Goal: Task Accomplishment & Management: Complete application form

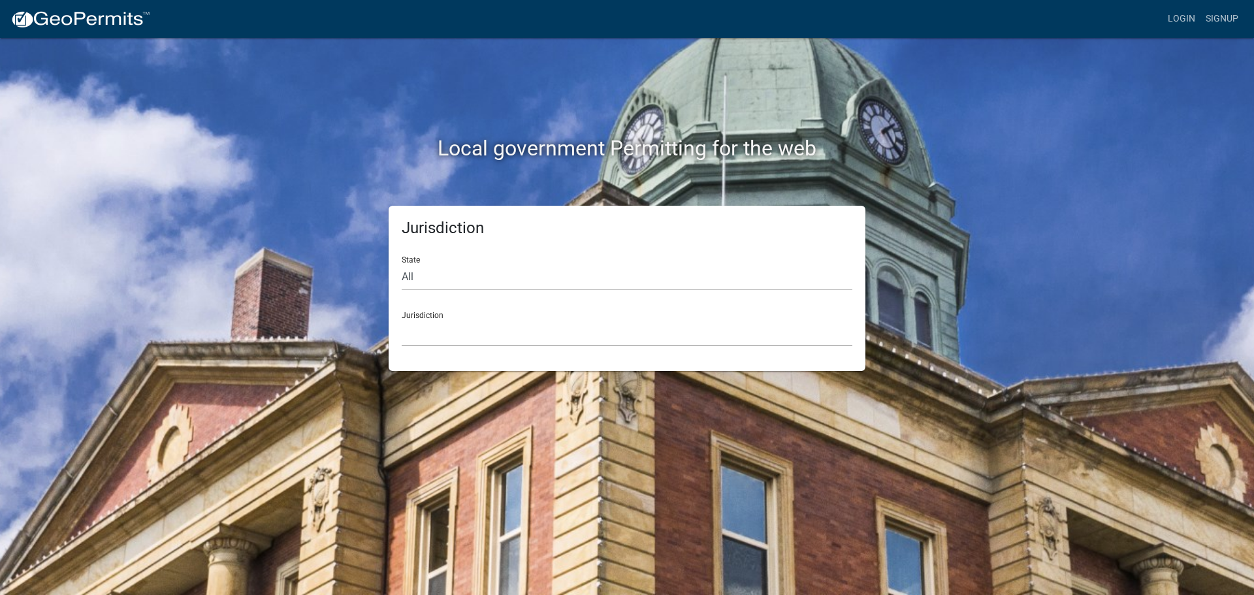
click at [429, 325] on select "[GEOGRAPHIC_DATA], [US_STATE] [GEOGRAPHIC_DATA], [US_STATE][PERSON_NAME][GEOGRA…" at bounding box center [627, 332] width 451 height 27
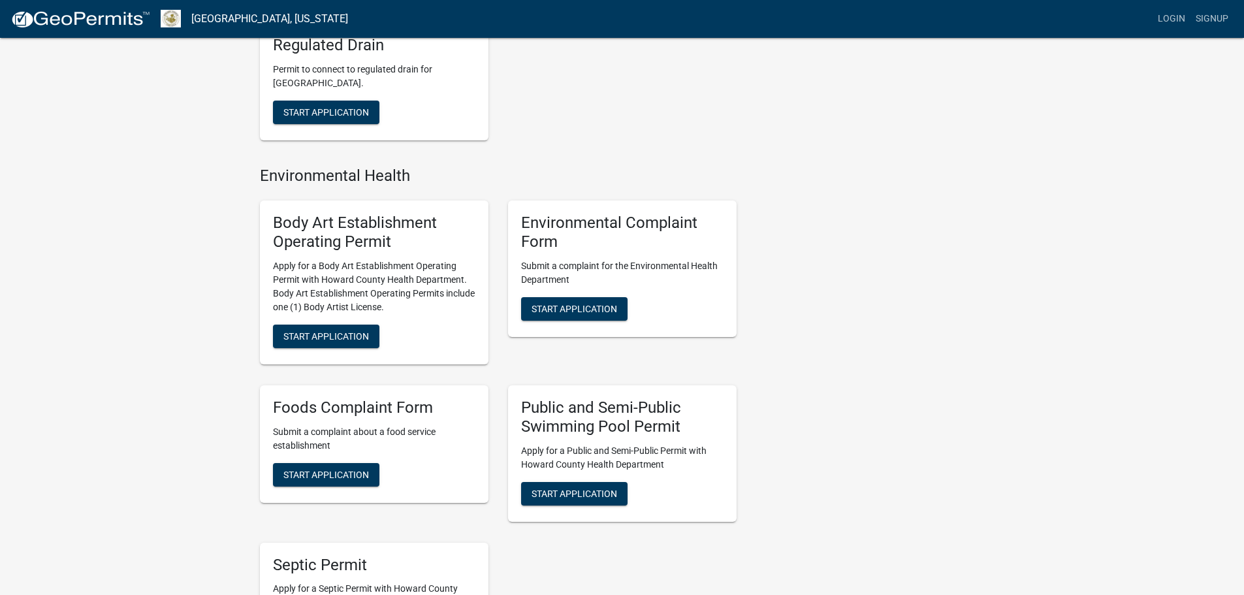
scroll to position [784, 0]
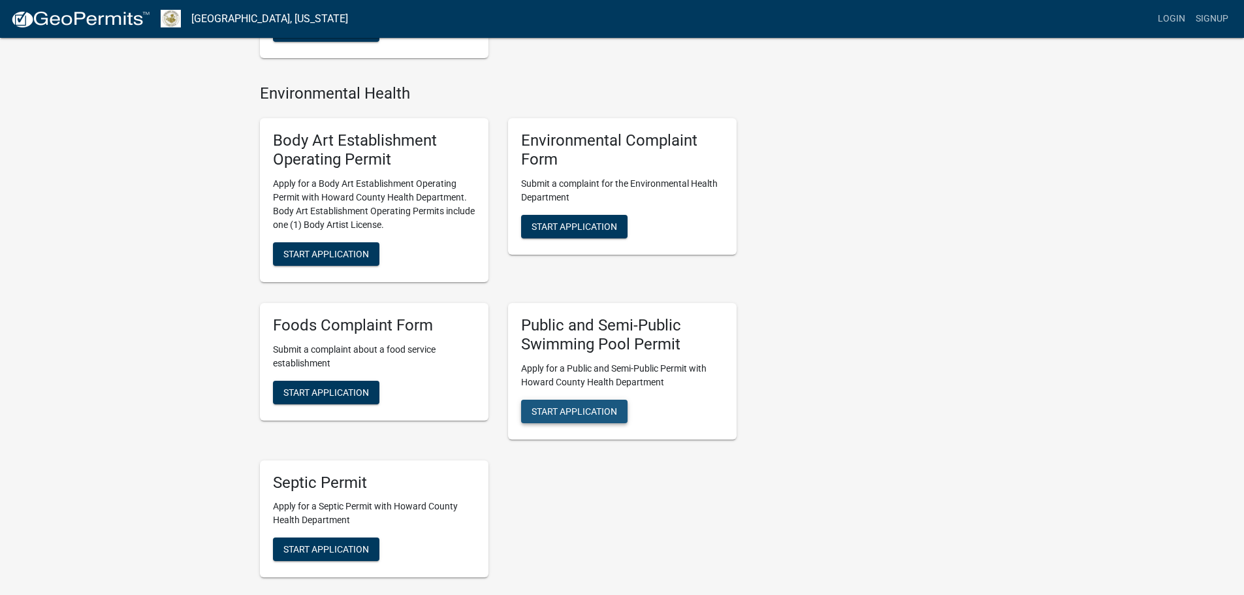
click at [578, 413] on span "Start Application" at bounding box center [575, 411] width 86 height 10
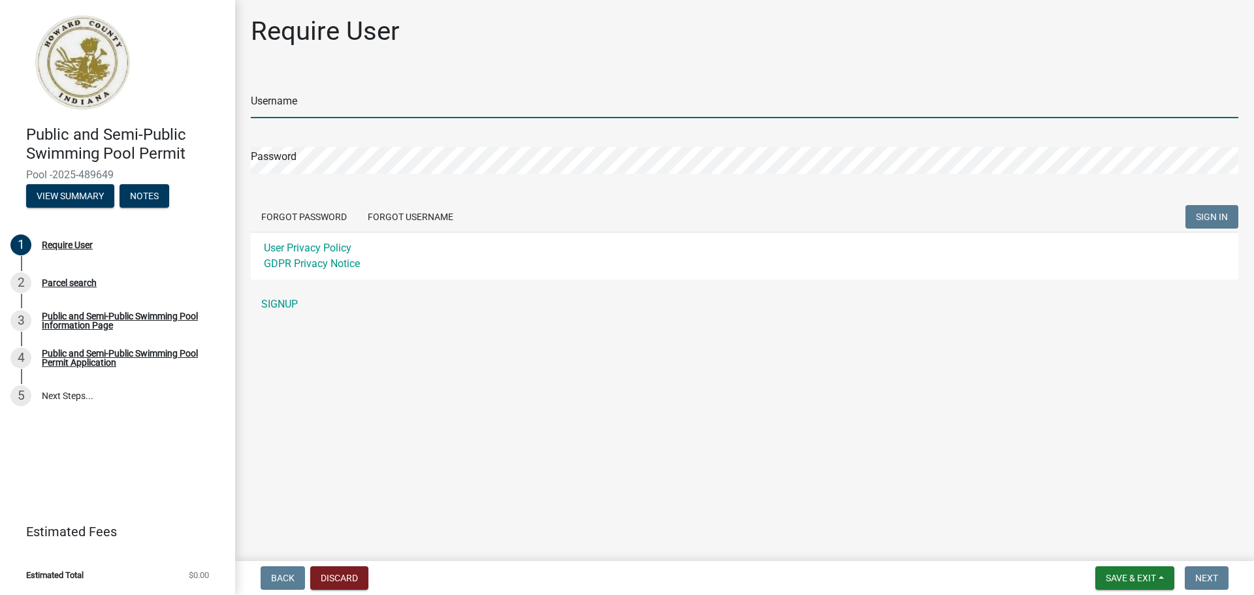
click at [263, 99] on input "Username" at bounding box center [745, 104] width 988 height 27
click at [271, 304] on div "Username Password Forgot Password Forgot Username SIGN IN User Privacy Policy G…" at bounding box center [745, 195] width 988 height 244
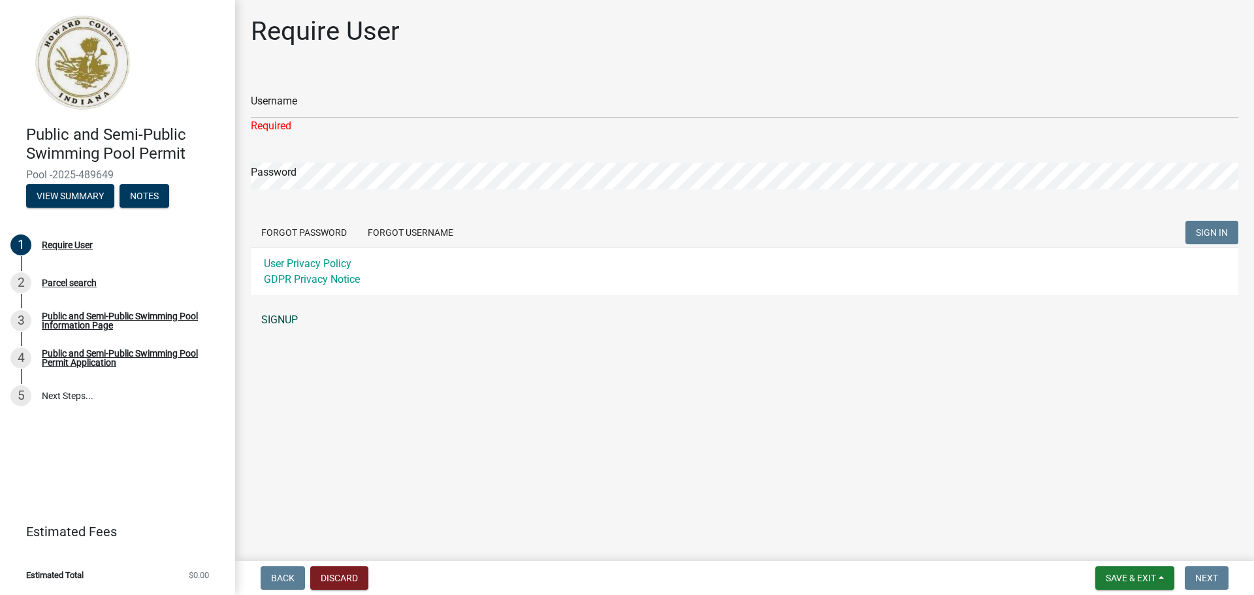
click at [278, 316] on link "SIGNUP" at bounding box center [745, 320] width 988 height 26
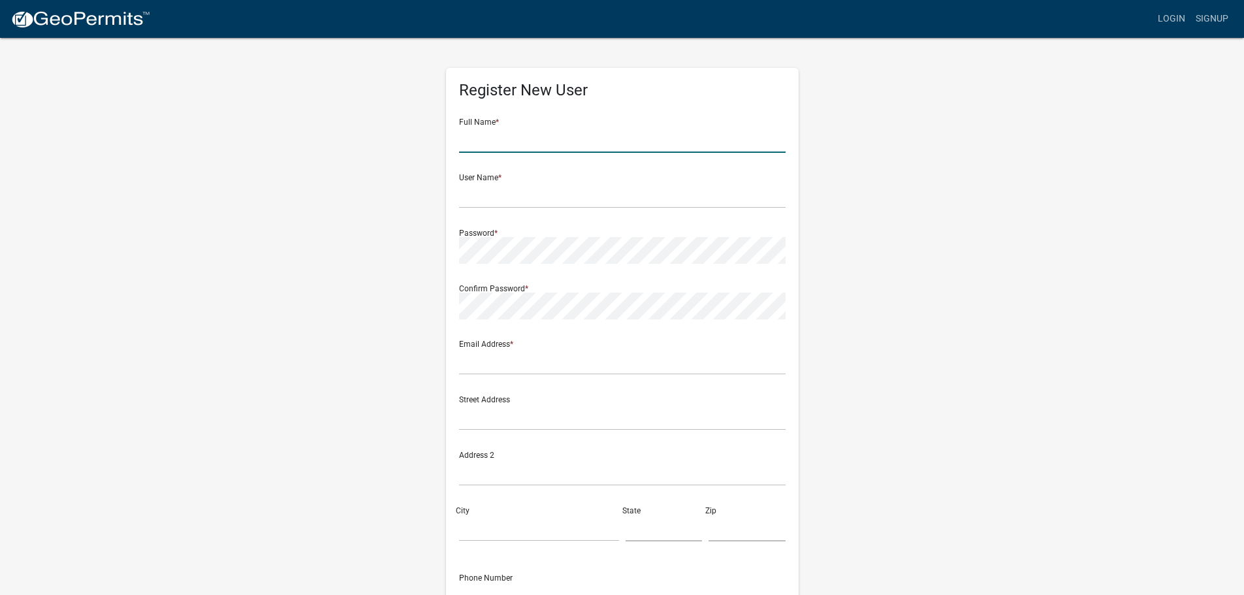
click at [480, 138] on input "text" at bounding box center [622, 139] width 327 height 27
click at [538, 135] on input "[PERSON_NAME]" at bounding box center [622, 139] width 327 height 27
type input "[PERSON_NAME]"
type input "tamicook"
click at [478, 359] on input "text" at bounding box center [622, 361] width 327 height 27
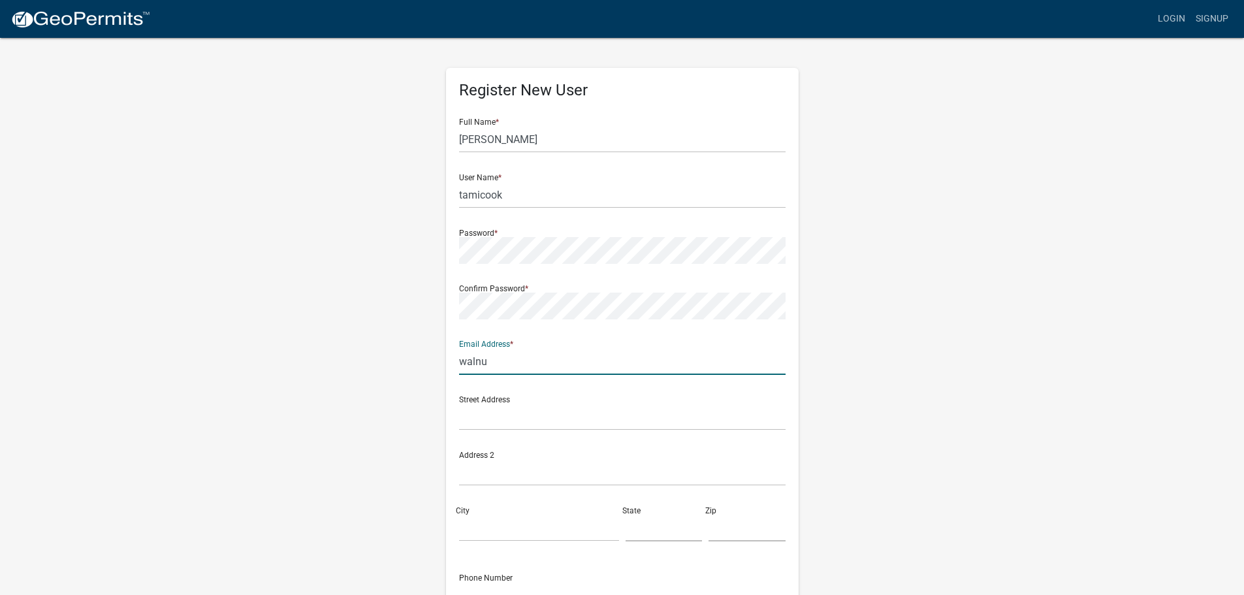
type input "[EMAIL_ADDRESS][DOMAIN_NAME]"
click at [494, 419] on input "text" at bounding box center [622, 417] width 327 height 27
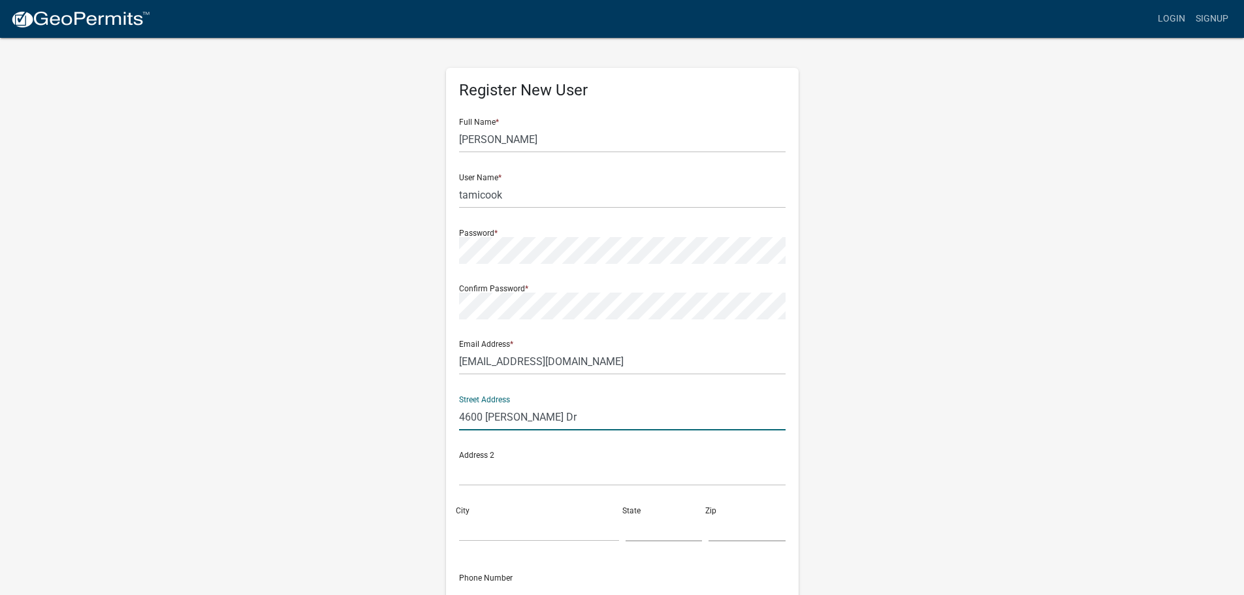
type input "4600 [PERSON_NAME] Dr"
type input "Kokomo"
type input "in"
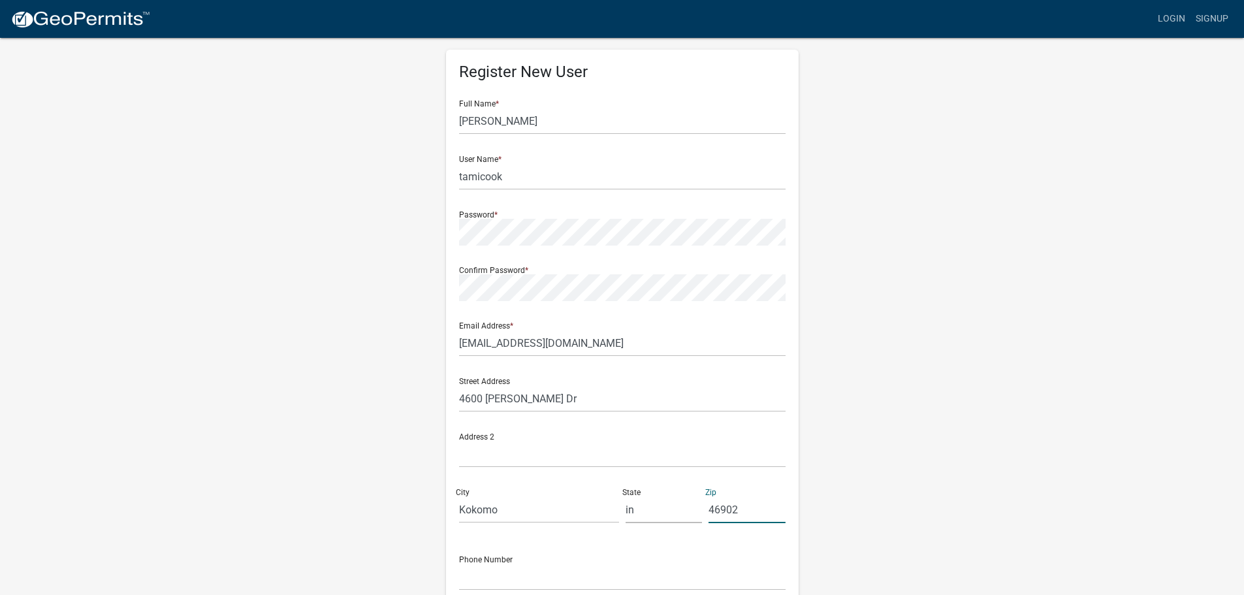
scroll to position [140, 0]
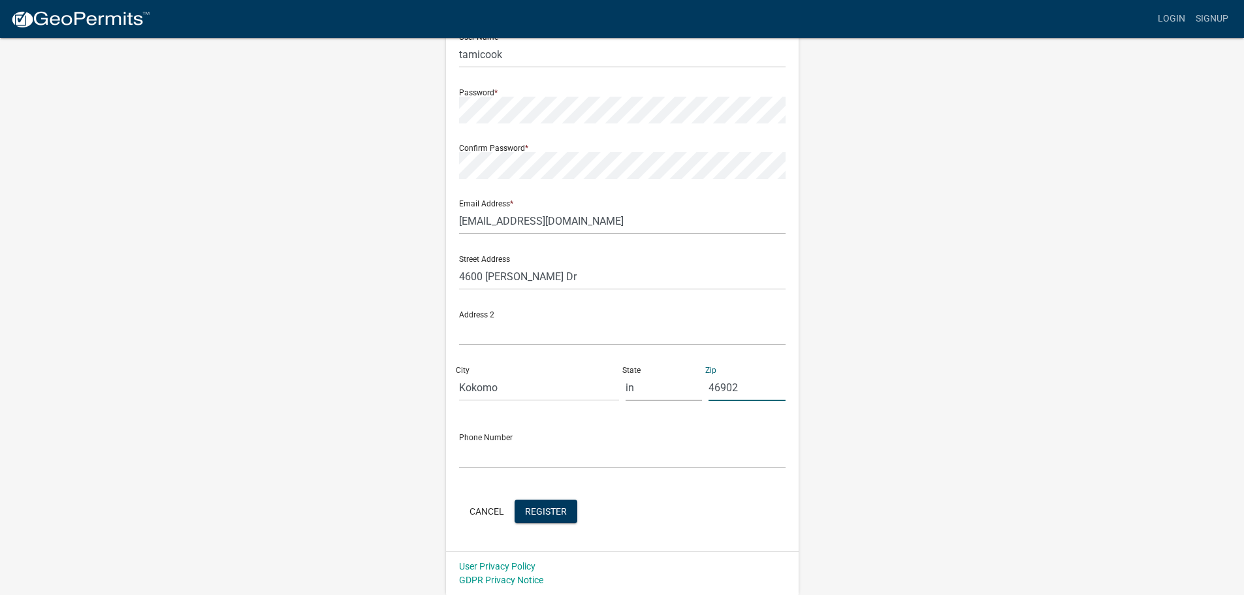
type input "46902"
click at [628, 388] on div "State in" at bounding box center [665, 378] width 84 height 45
drag, startPoint x: 632, startPoint y: 386, endPoint x: 618, endPoint y: 386, distance: 14.4
click at [618, 386] on div "Street Address 4600 [PERSON_NAME] Dr Address [STREET_ADDRESS]" at bounding box center [622, 328] width 333 height 167
type input "IN"
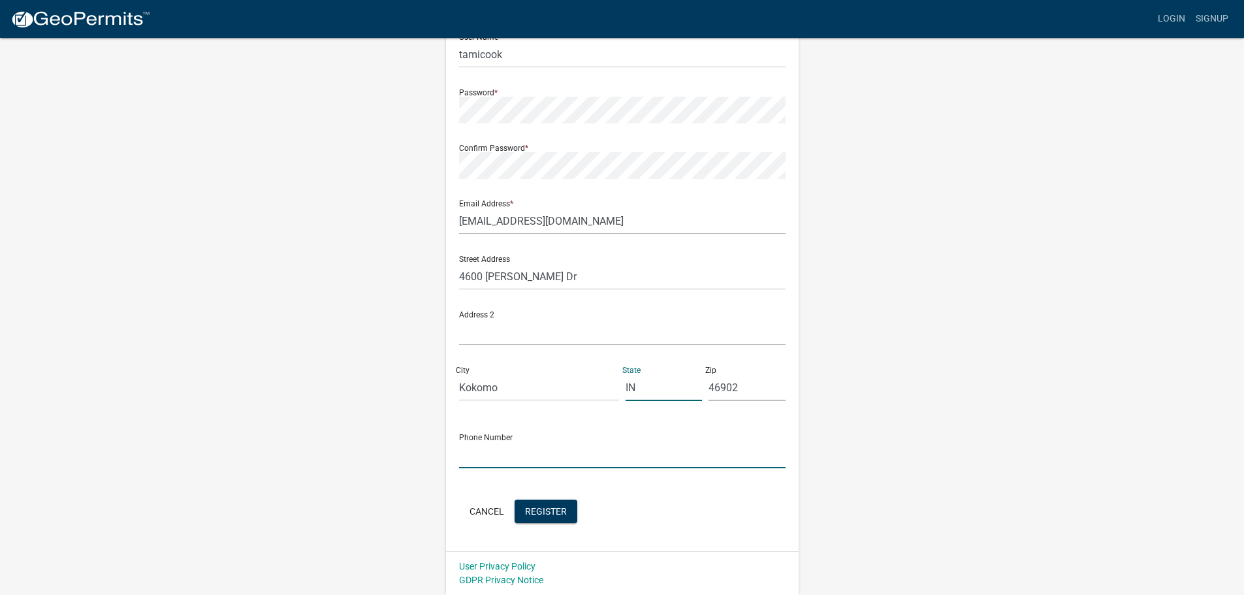
click at [494, 447] on input "text" at bounding box center [622, 455] width 327 height 27
type input "7654556995"
click at [547, 510] on span "Register" at bounding box center [546, 511] width 42 height 10
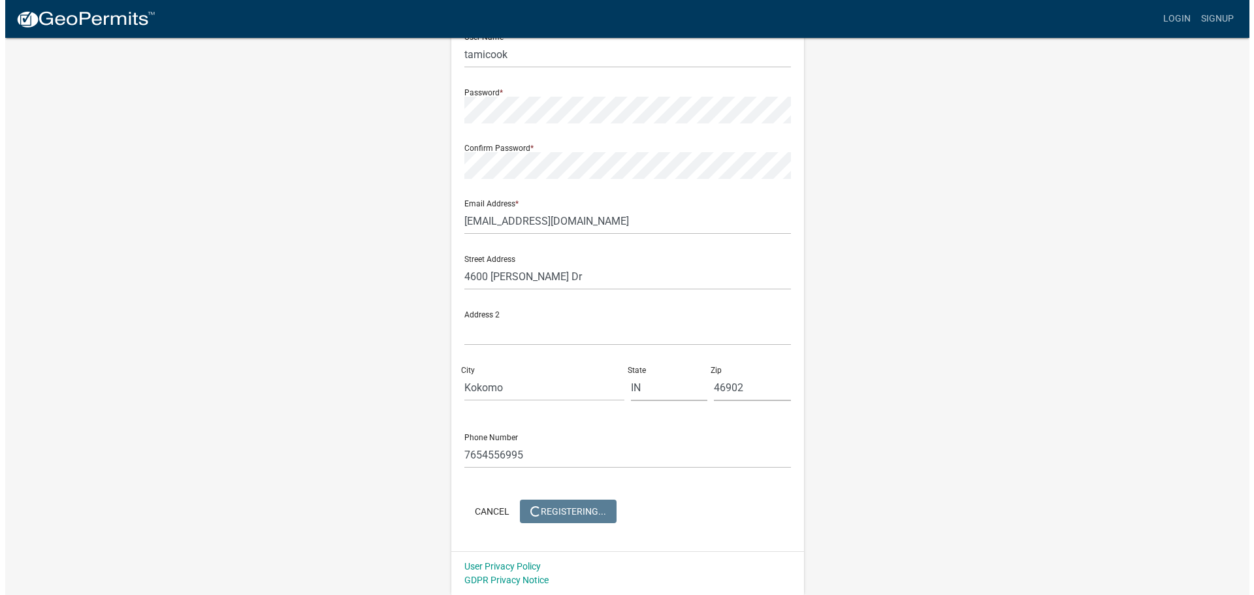
scroll to position [0, 0]
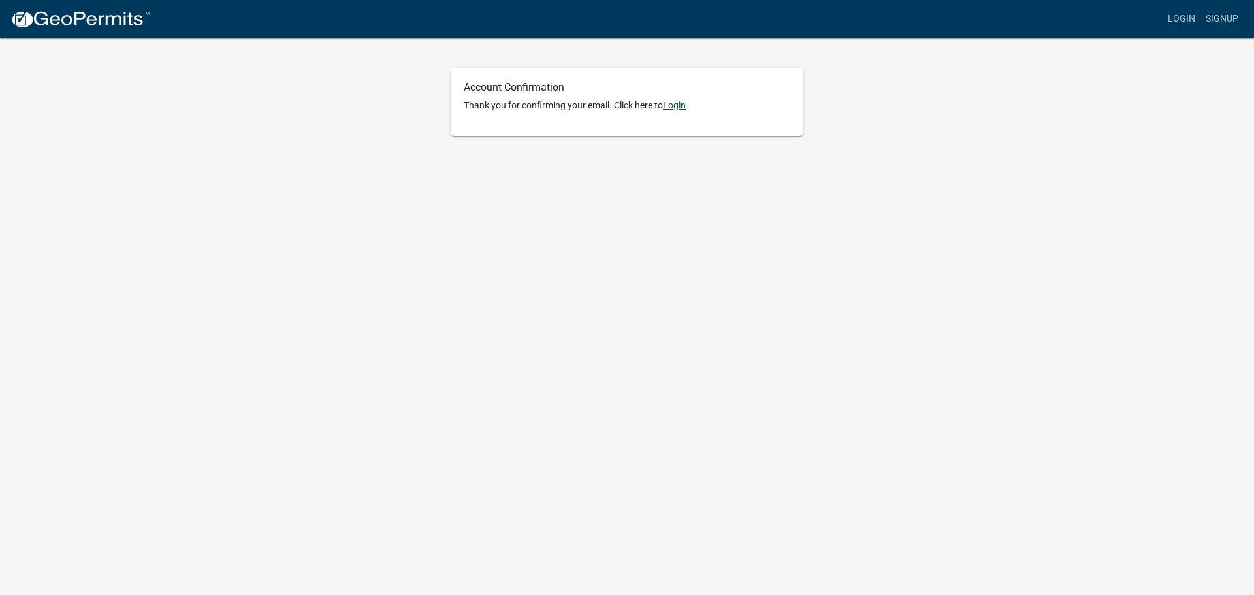
click at [675, 105] on link "Login" at bounding box center [674, 105] width 23 height 10
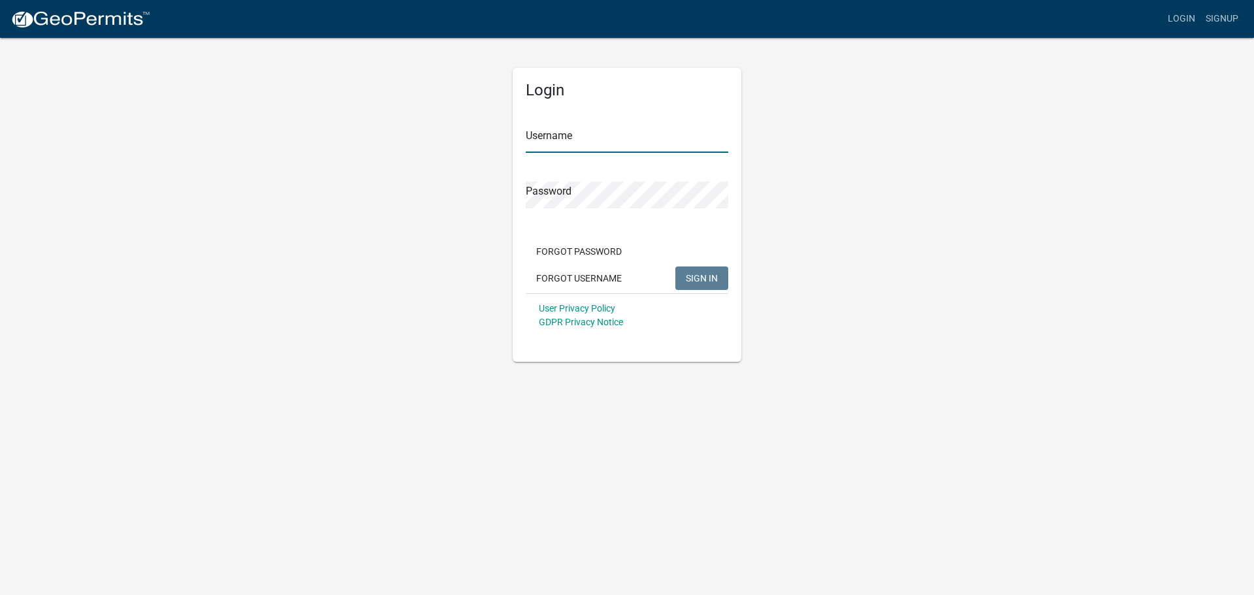
type input "tamicook"
click at [696, 283] on span "SIGN IN" at bounding box center [702, 277] width 32 height 10
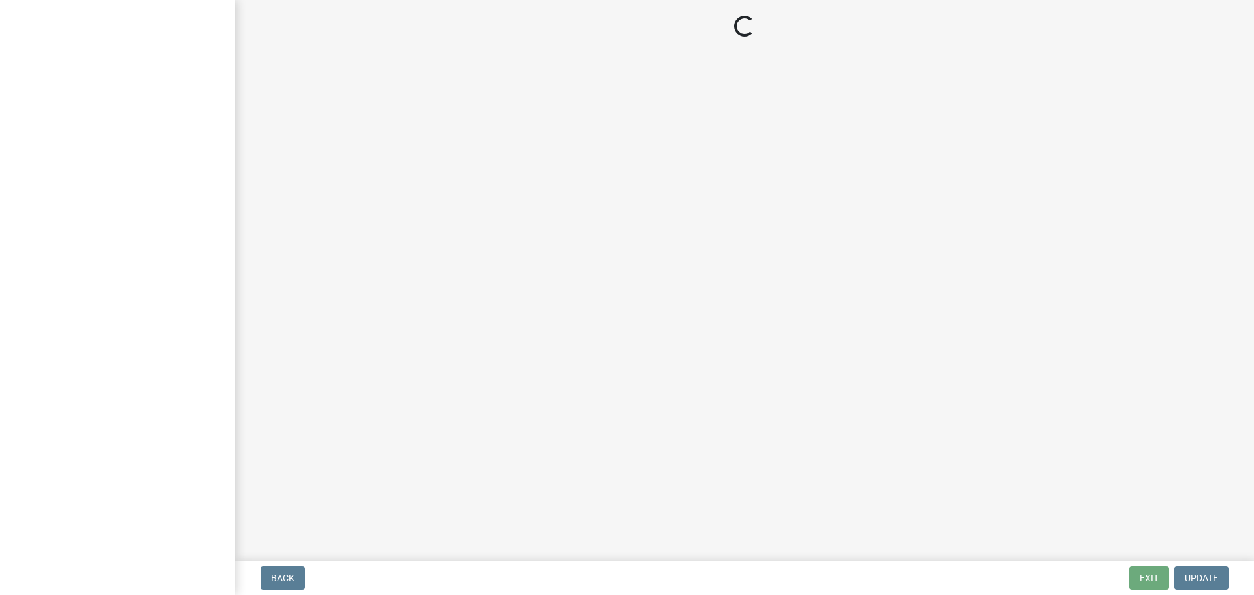
click at [414, 332] on main "Loading..." at bounding box center [744, 278] width 1019 height 556
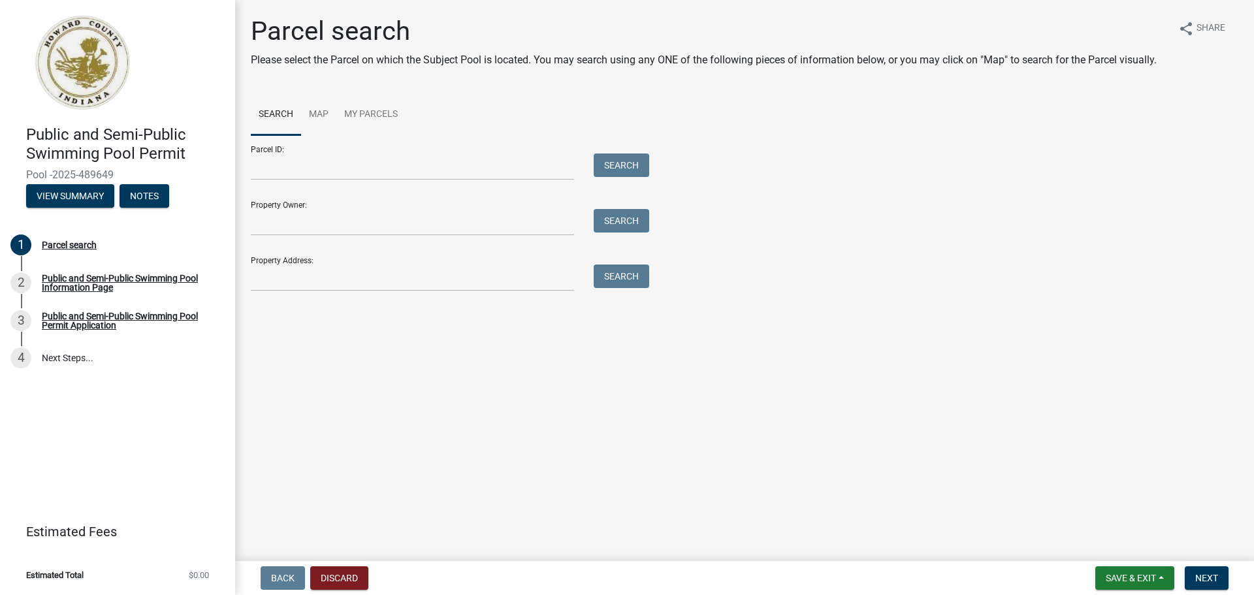
click at [975, 359] on main "Parcel search Please select the Parcel on which the Subject Pool is located. Yo…" at bounding box center [744, 278] width 1019 height 556
click at [360, 110] on link "My Parcels" at bounding box center [370, 115] width 69 height 42
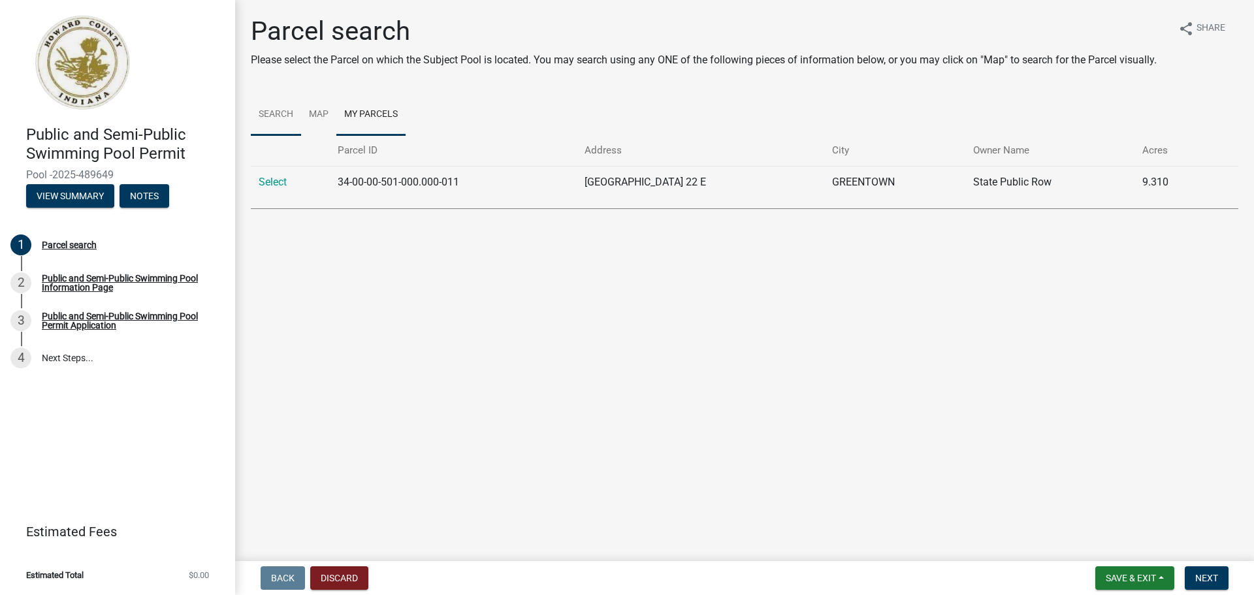
click at [279, 118] on link "Search" at bounding box center [276, 115] width 50 height 42
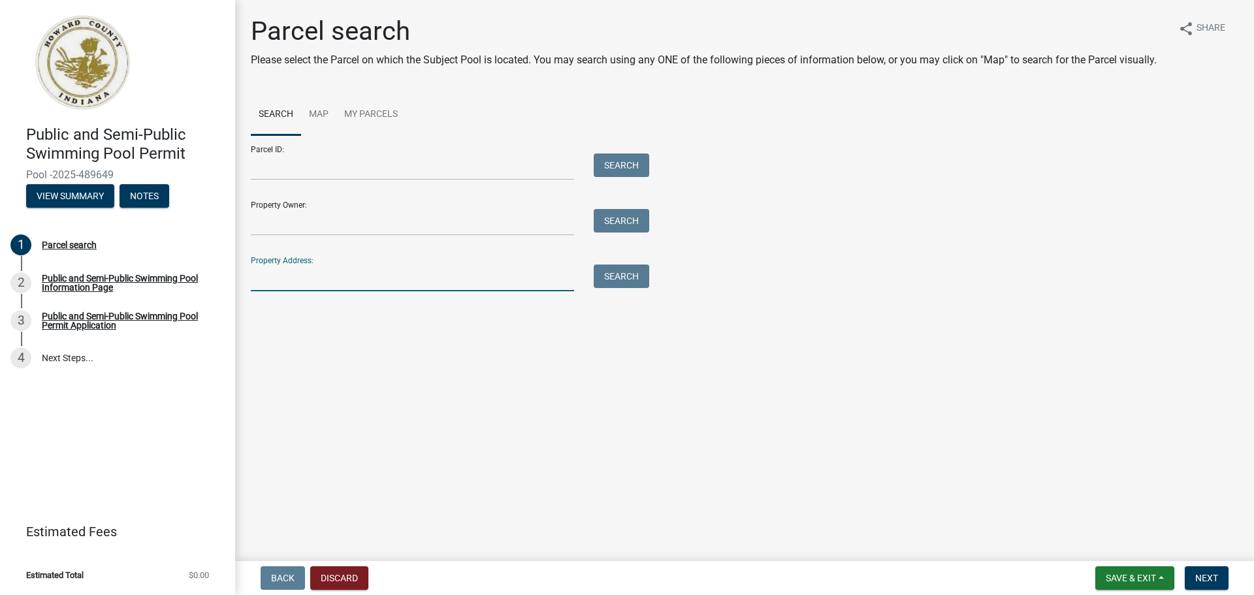
click at [280, 274] on input "Property Address:" at bounding box center [412, 278] width 323 height 27
type input "4600 [PERSON_NAME] Dr"
click at [606, 279] on button "Search" at bounding box center [622, 277] width 56 height 24
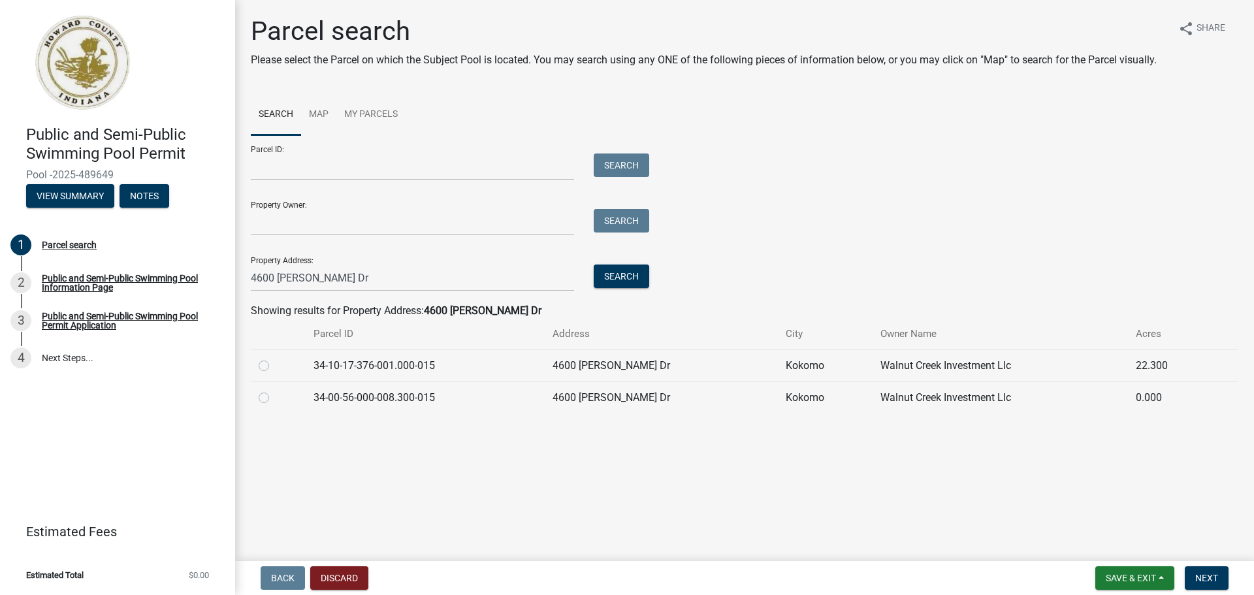
click at [274, 358] on label at bounding box center [274, 358] width 0 height 0
click at [274, 365] on input "radio" at bounding box center [278, 362] width 8 height 8
radio input "true"
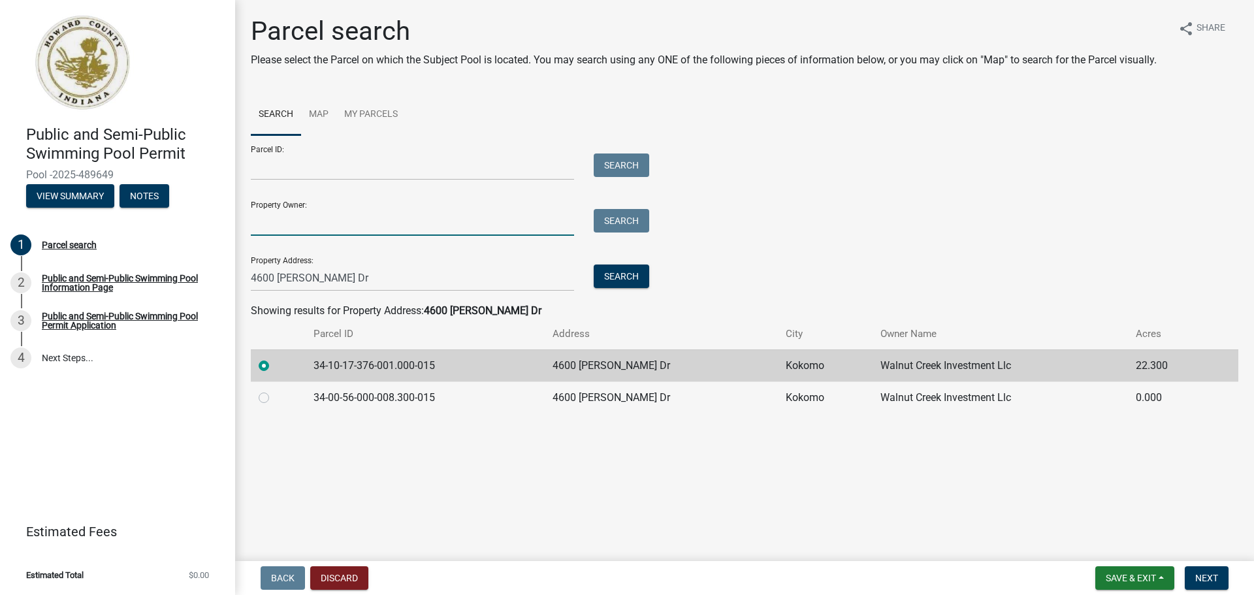
click at [293, 221] on input "Property Owner:" at bounding box center [412, 222] width 323 height 27
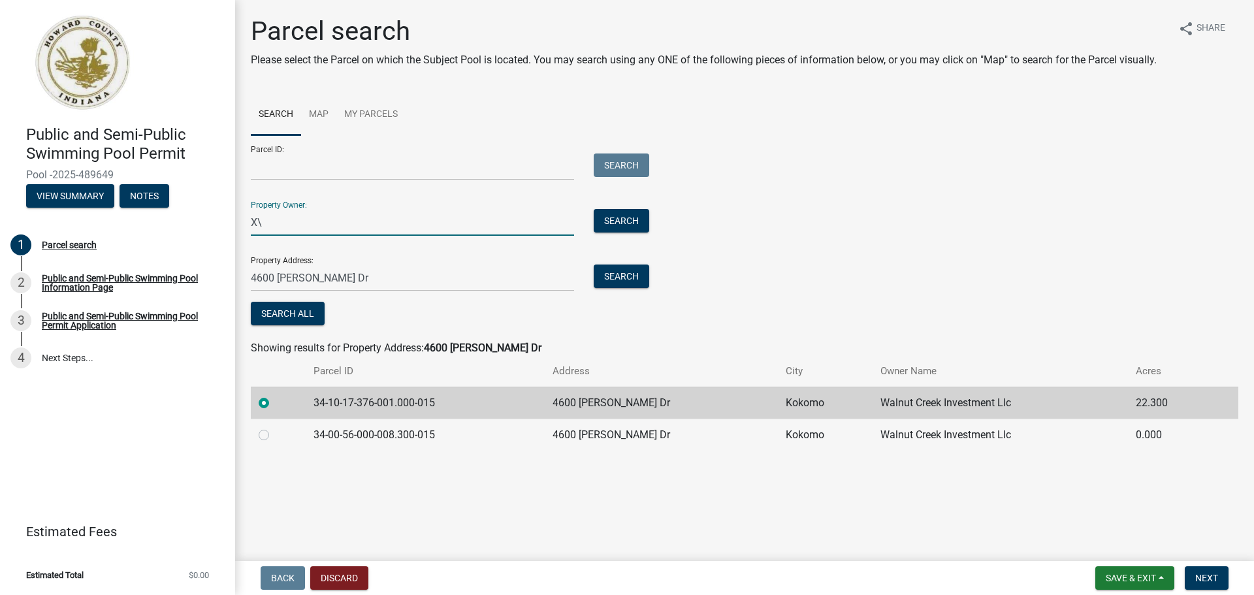
type input "X"
type input "Zidan Management Group"
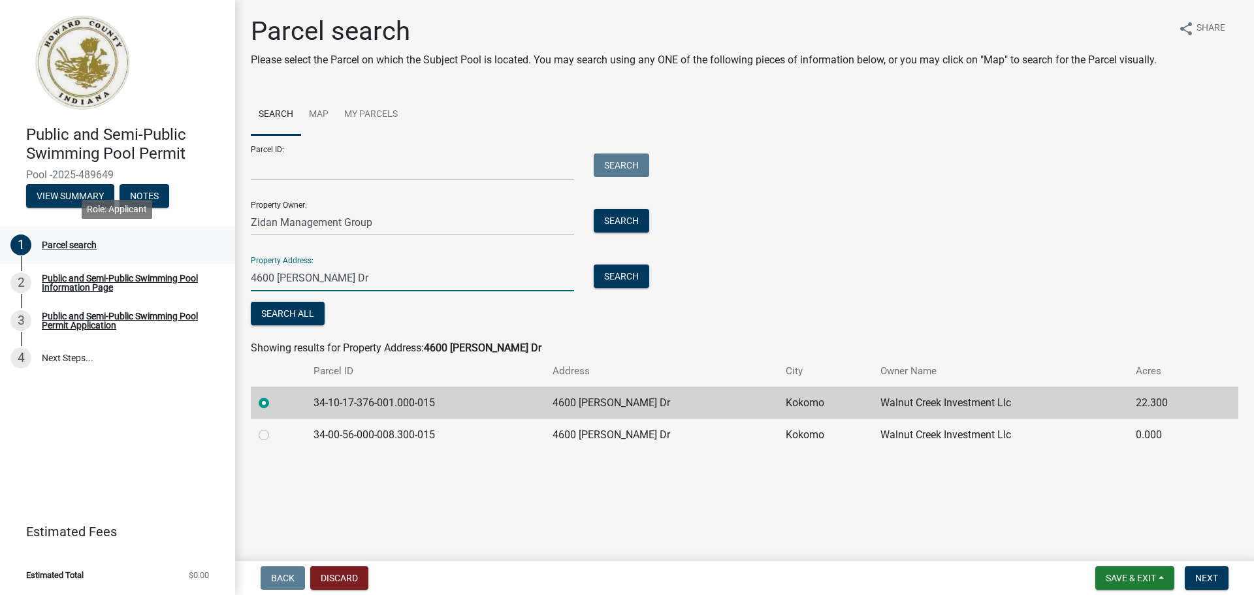
drag, startPoint x: 327, startPoint y: 276, endPoint x: 54, endPoint y: 262, distance: 272.7
click at [54, 262] on div "Public and Semi-Public Swimming Pool Permit Pool -2025-489649 View Summary Note…" at bounding box center [627, 297] width 1254 height 595
click at [478, 310] on div "Search All" at bounding box center [447, 315] width 392 height 27
click at [608, 221] on button "Search" at bounding box center [622, 221] width 56 height 24
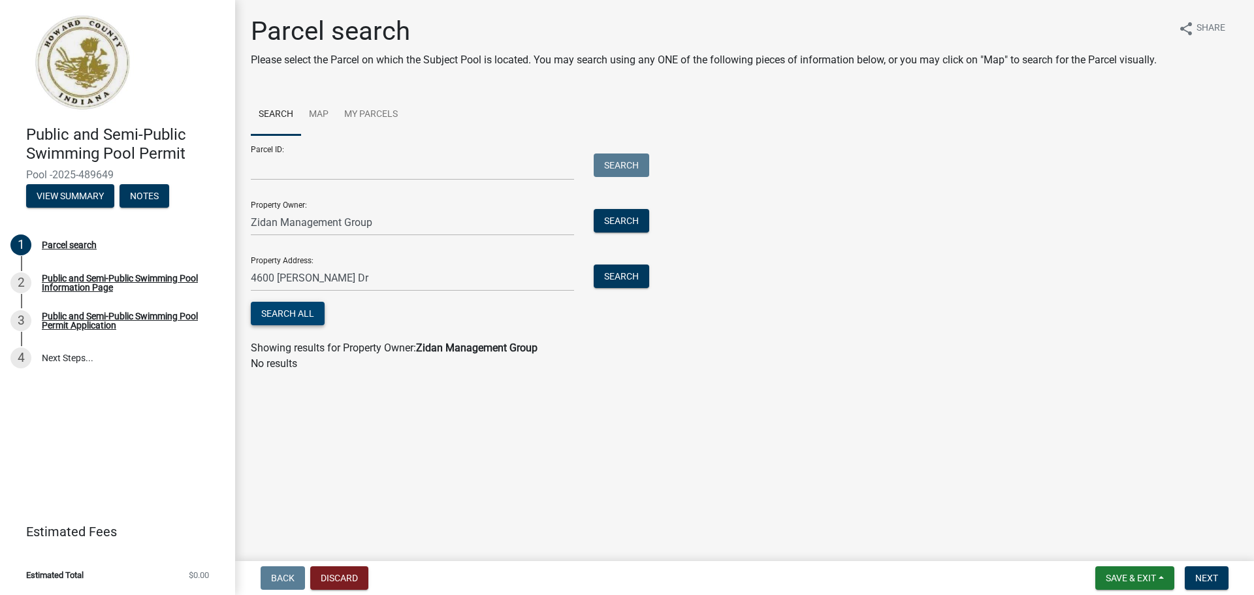
click at [270, 305] on button "Search All" at bounding box center [288, 314] width 74 height 24
click at [278, 321] on button "Search All" at bounding box center [288, 314] width 74 height 24
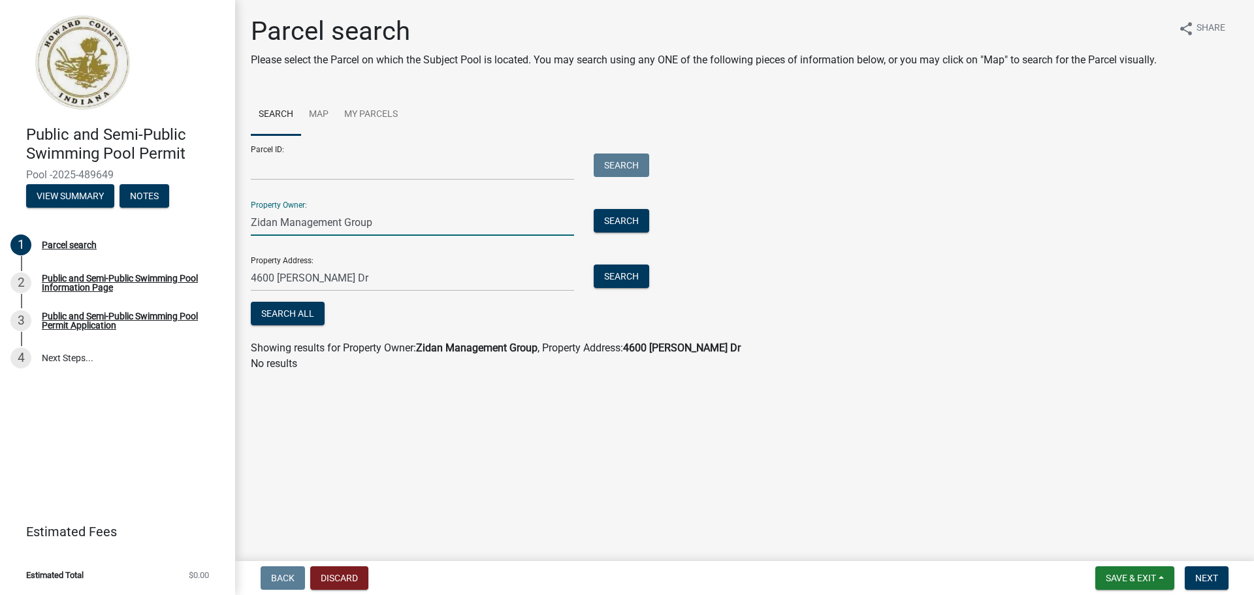
drag, startPoint x: 389, startPoint y: 220, endPoint x: 33, endPoint y: 220, distance: 355.4
click at [33, 220] on div "Public and Semi-Public Swimming Pool Permit Pool -2025-489649 View Summary Note…" at bounding box center [627, 297] width 1254 height 595
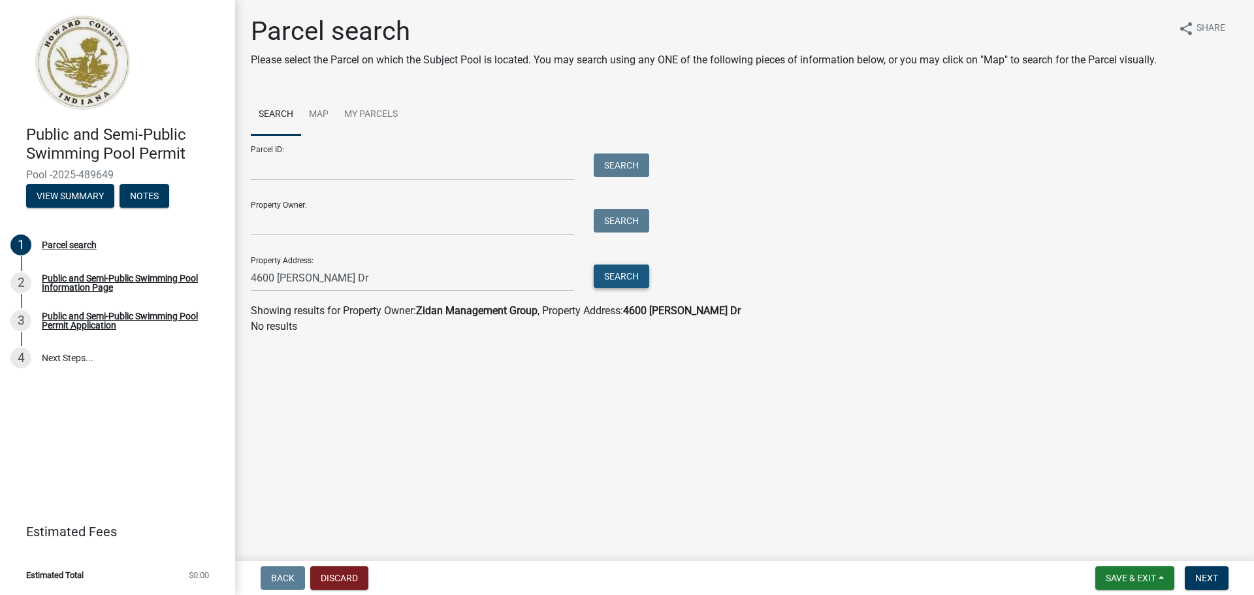
click at [615, 282] on button "Search" at bounding box center [622, 277] width 56 height 24
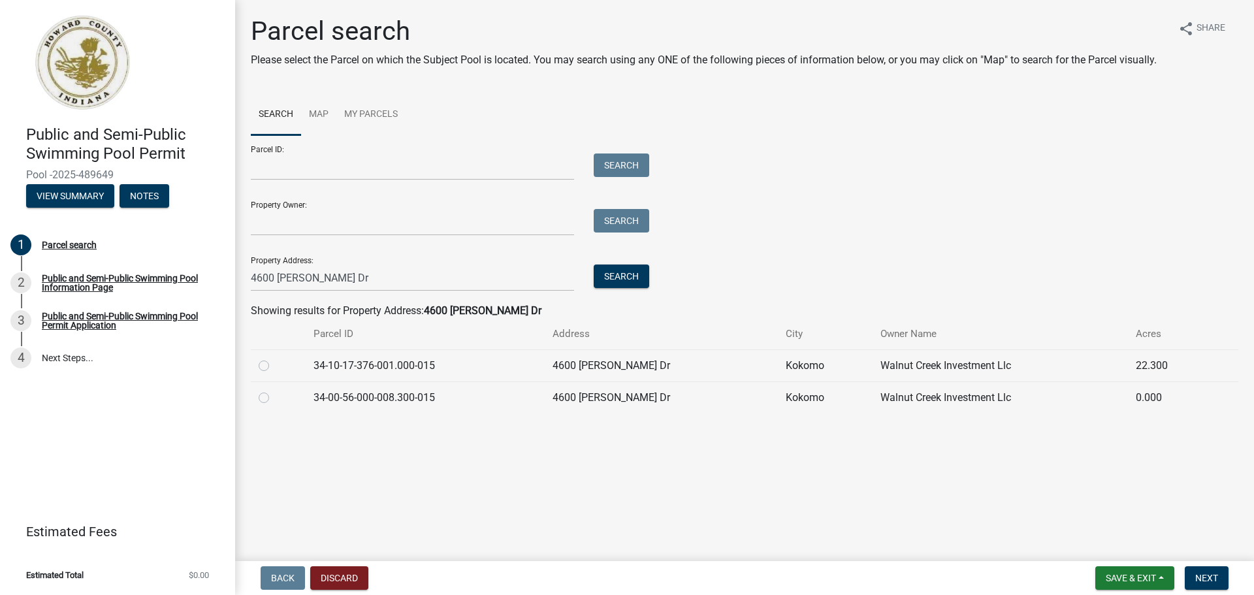
click at [274, 358] on label at bounding box center [274, 358] width 0 height 0
click at [274, 366] on input "radio" at bounding box center [278, 362] width 8 height 8
radio input "true"
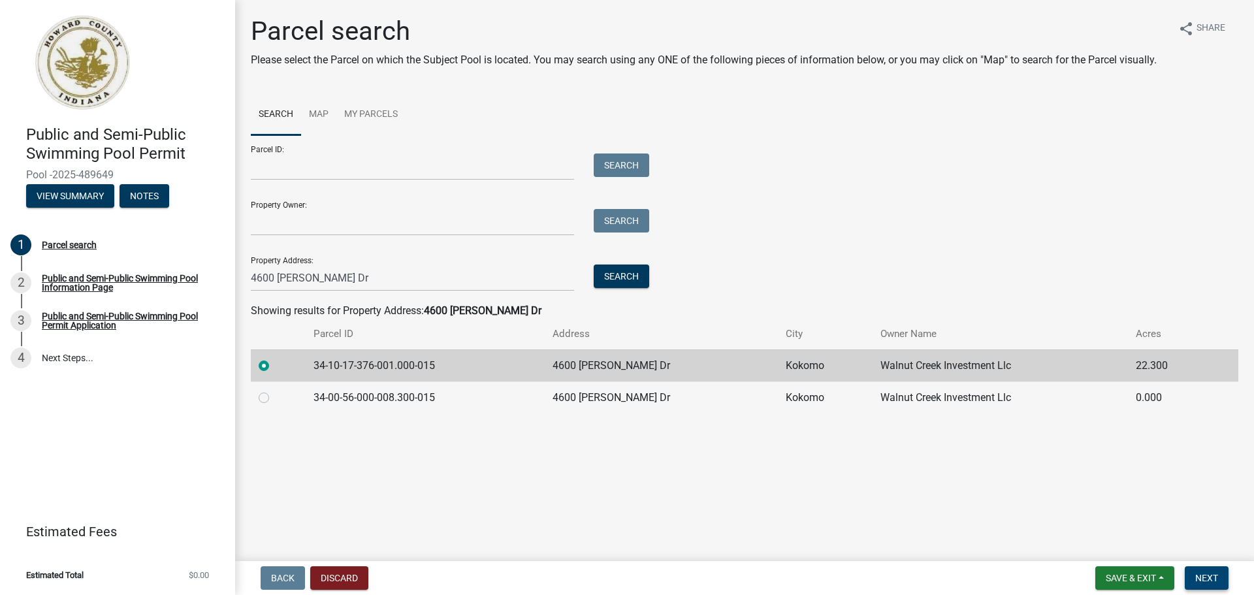
click at [1207, 582] on span "Next" at bounding box center [1206, 578] width 23 height 10
